Goal: Find contact information: Find contact information

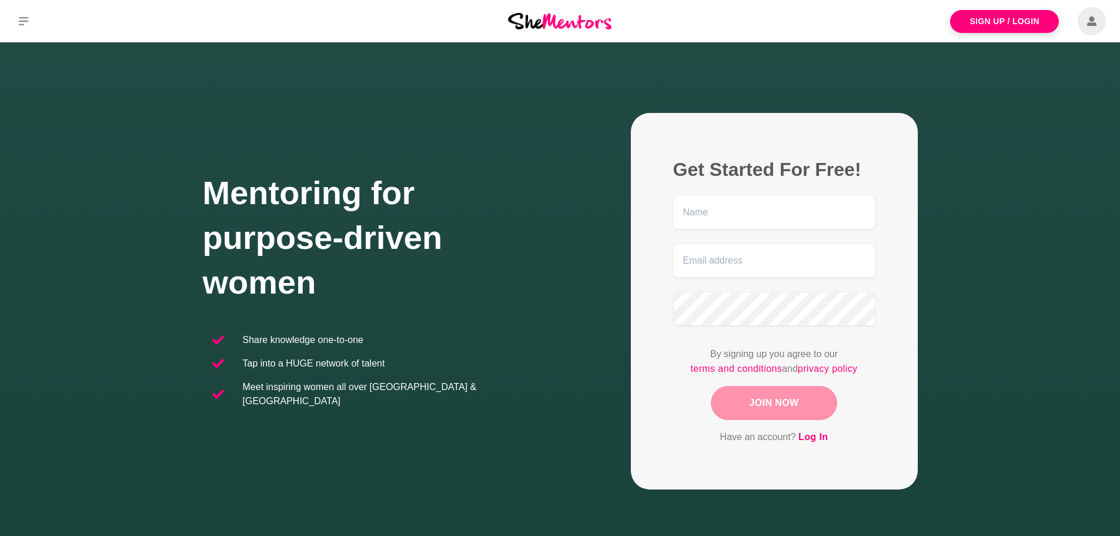
click at [566, 120] on div "Get Started For Free! By signing up you agree to our terms and conditions and p…" at bounding box center [738, 301] width 357 height 376
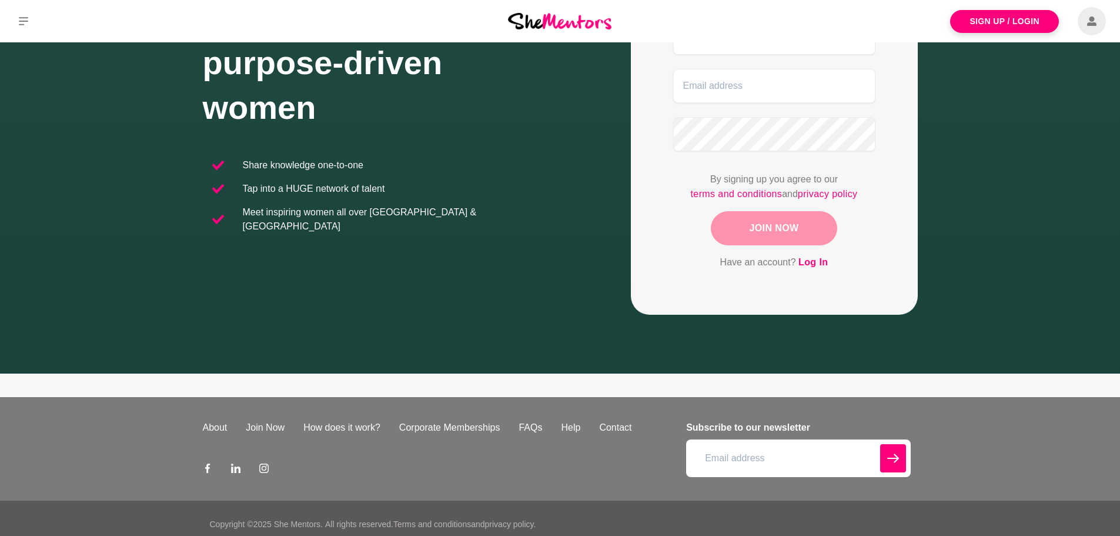
scroll to position [186, 0]
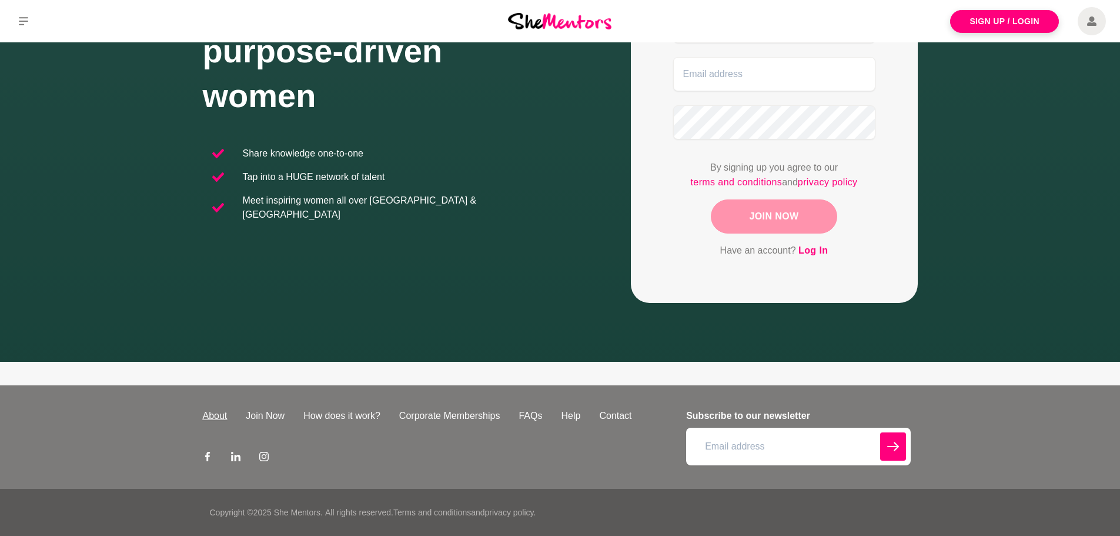
click at [220, 414] on link "About" at bounding box center [215, 416] width 44 height 14
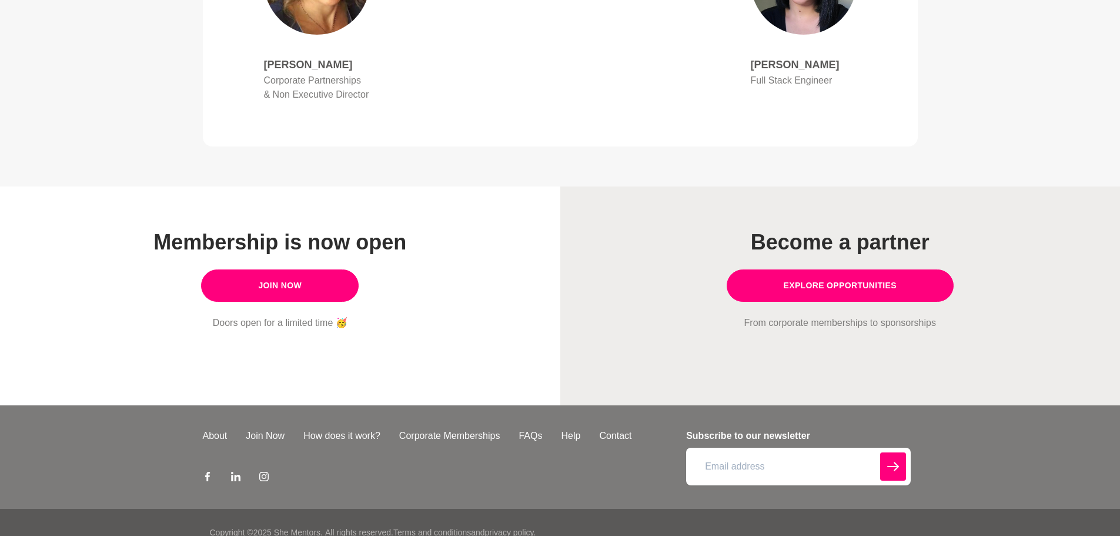
scroll to position [955, 0]
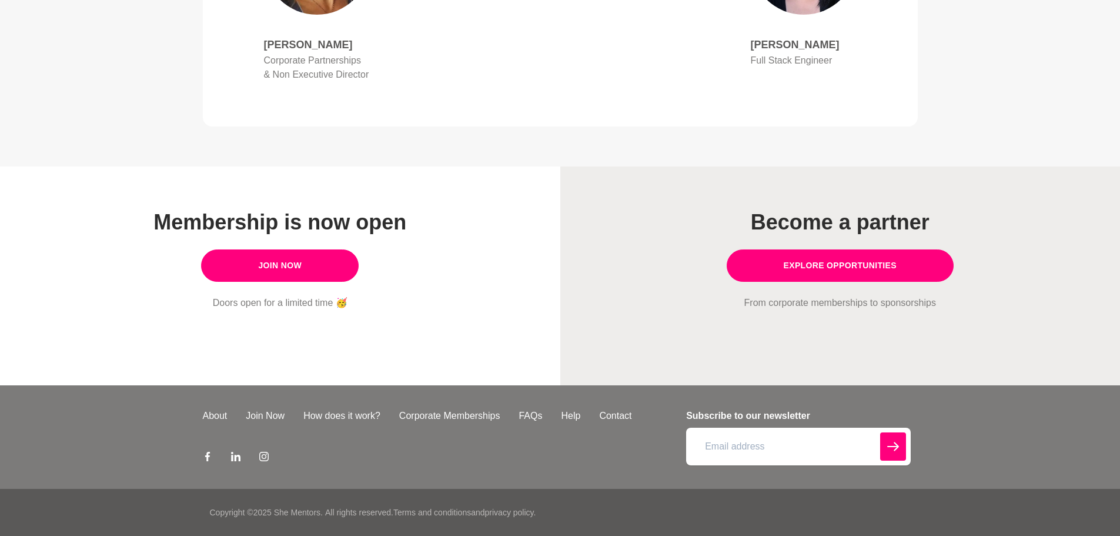
click at [548, 435] on div "About Join Now How does it work? Corporate Memberships FAQs Help Contact" at bounding box center [441, 437] width 477 height 56
click at [623, 414] on link "Contact" at bounding box center [615, 416] width 51 height 14
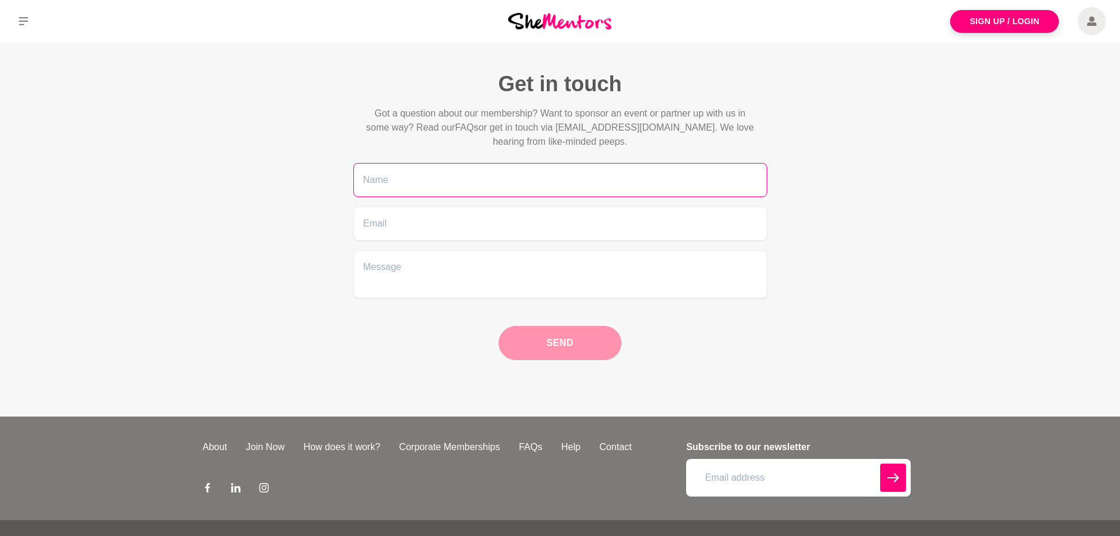
click at [395, 183] on input "text" at bounding box center [560, 180] width 414 height 34
click at [680, 135] on p "Got a question about our membership? Want to sponsor an event or partner up wit…" at bounding box center [560, 127] width 395 height 42
drag, startPoint x: 680, startPoint y: 127, endPoint x: 562, endPoint y: 122, distance: 118.3
click at [562, 122] on p "Got a question about our membership? Want to sponsor an event or partner up wit…" at bounding box center [560, 127] width 395 height 42
copy p "admin@shementors.com.au."
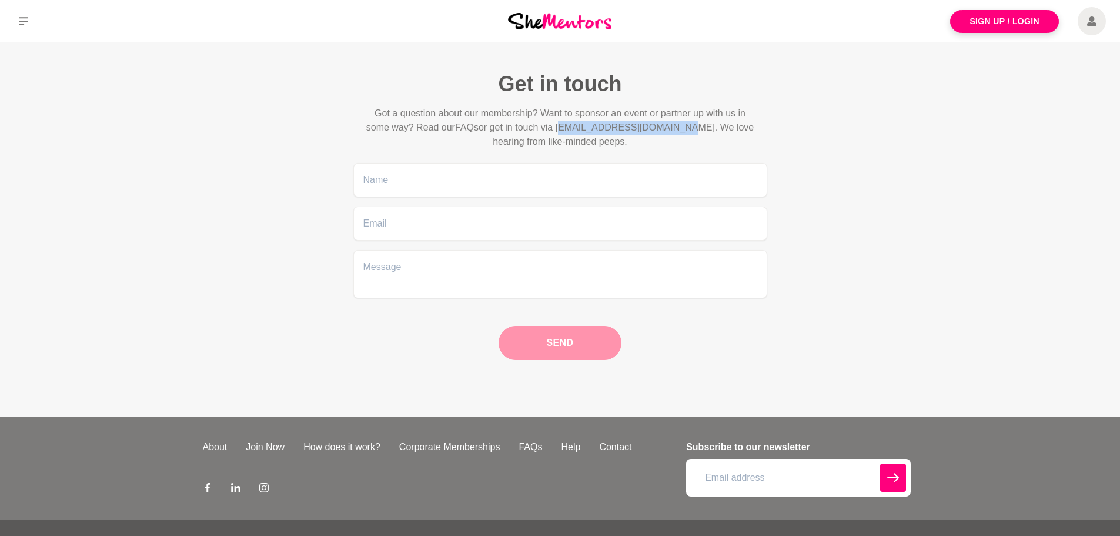
drag, startPoint x: 213, startPoint y: 74, endPoint x: 238, endPoint y: 61, distance: 28.7
click at [213, 74] on div "Get in touch Got a question about our membership? Want to sponsor an event or p…" at bounding box center [560, 215] width 1120 height 289
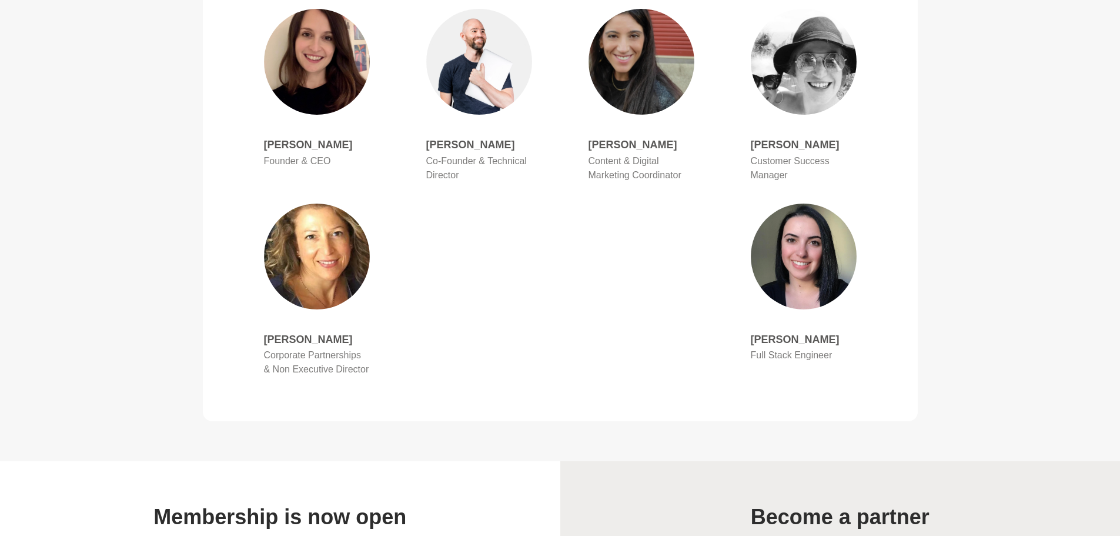
scroll to position [647, 0]
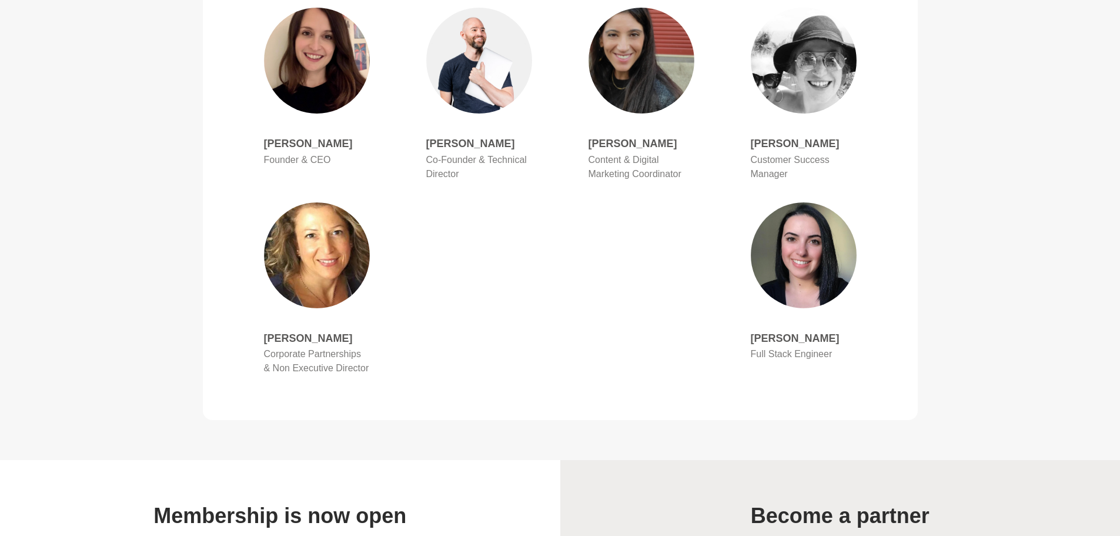
drag, startPoint x: 367, startPoint y: 339, endPoint x: 232, endPoint y: 340, distance: 135.2
click at [232, 340] on figure "[PERSON_NAME] Founder & CEO [PERSON_NAME] Co-Founder & Technical Director [PERS…" at bounding box center [560, 192] width 715 height 454
click at [102, 363] on main "About She Mentors “A unique opportunity to share knowledge 1:1“ She Mentors sta…" at bounding box center [560, 37] width 1120 height 1283
drag, startPoint x: 369, startPoint y: 338, endPoint x: 249, endPoint y: 339, distance: 119.4
click at [249, 339] on div "[PERSON_NAME] Corporate Partnerships & Non Executive Director" at bounding box center [317, 290] width 162 height 195
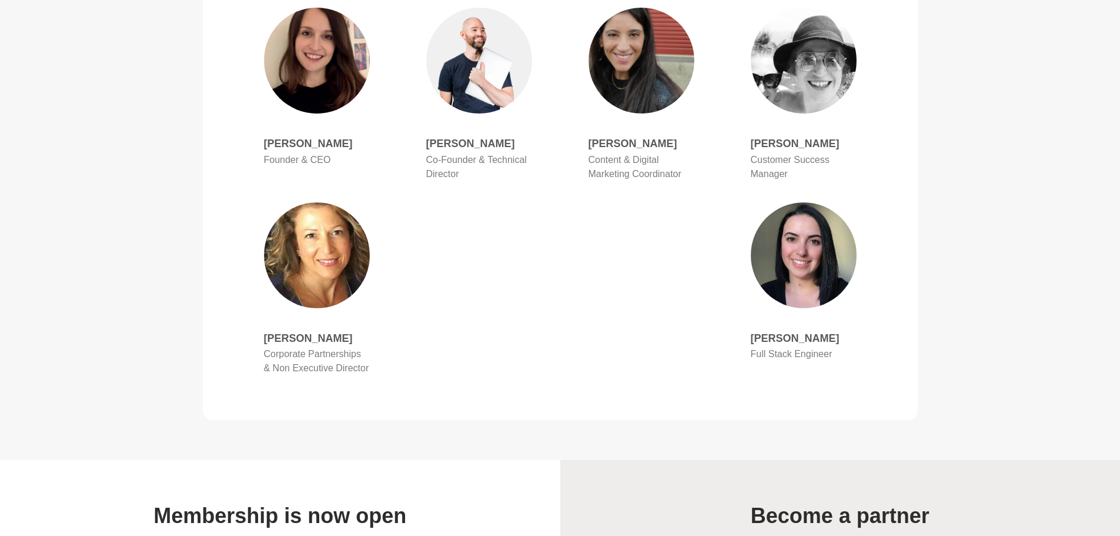
click at [173, 315] on main "About She Mentors “A unique opportunity to share knowledge 1:1“ She Mentors sta…" at bounding box center [560, 37] width 1120 height 1283
